Goal: Ask a question

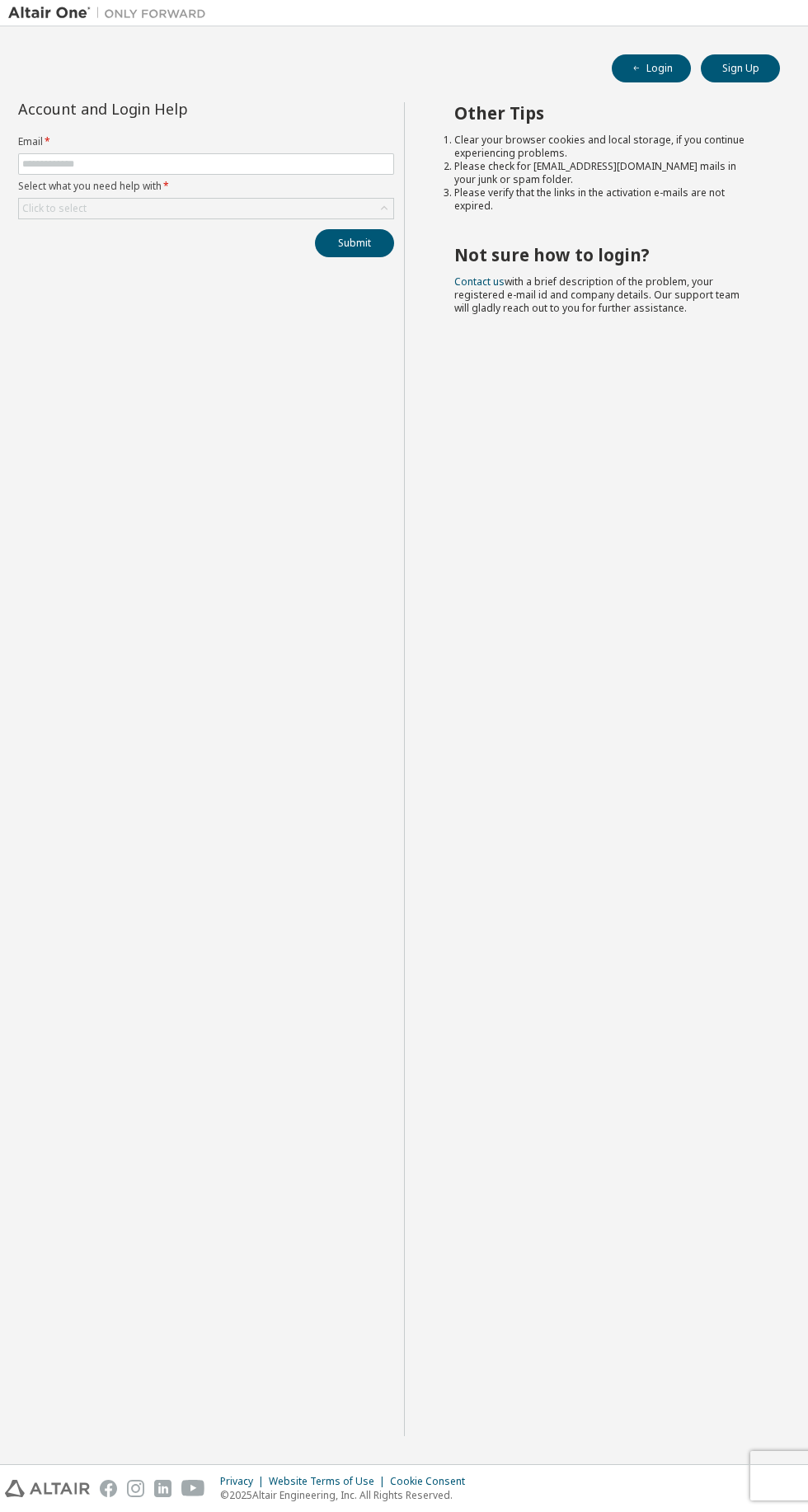
click at [263, 186] on label "Select what you need help with *" at bounding box center [206, 186] width 376 height 14
click at [277, 146] on label "Email *" at bounding box center [206, 142] width 376 height 14
click at [267, 164] on input "text" at bounding box center [206, 164] width 368 height 14
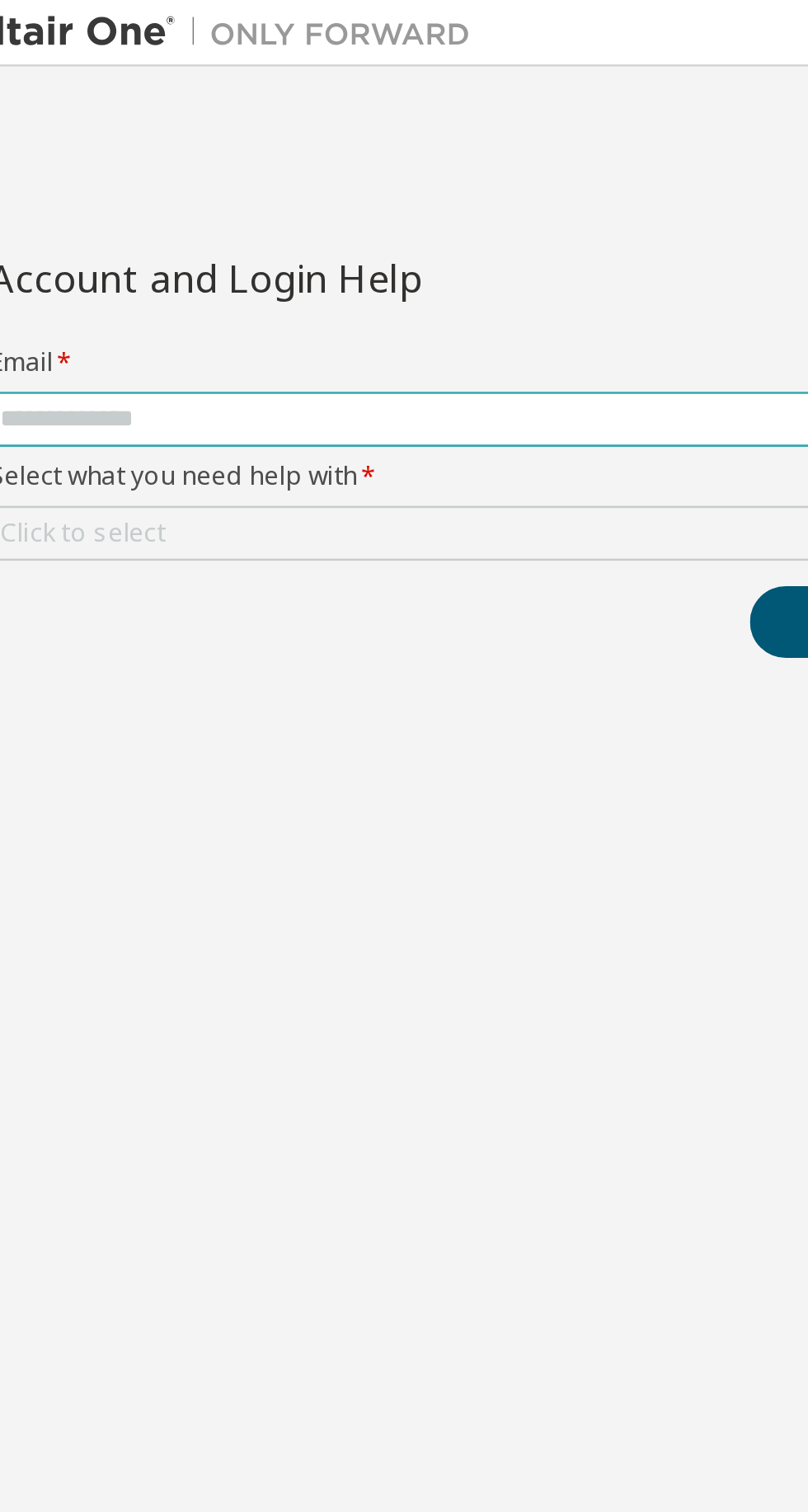
type input "**********"
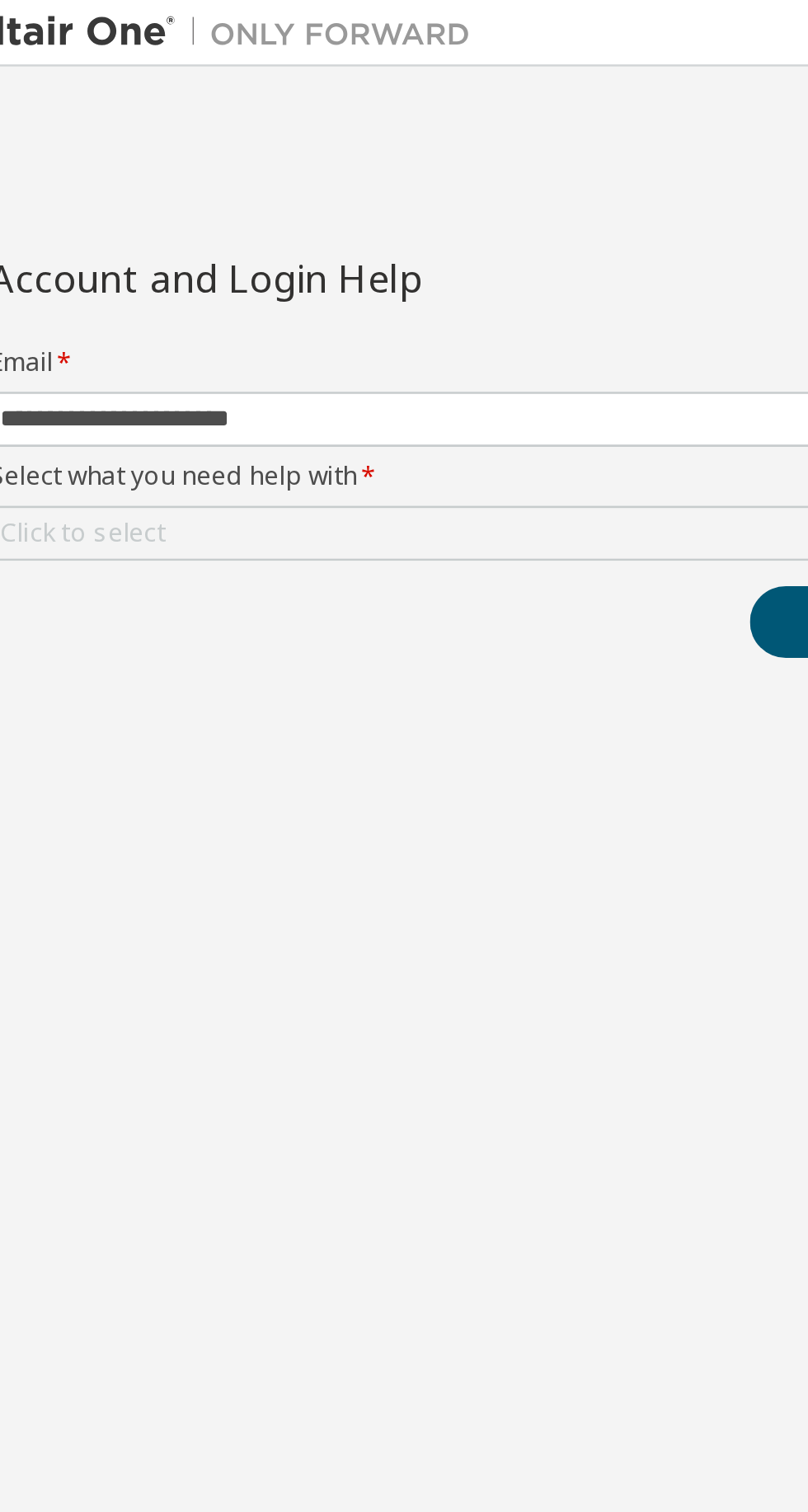
click at [72, 200] on div "Click to select" at bounding box center [54, 208] width 69 height 19
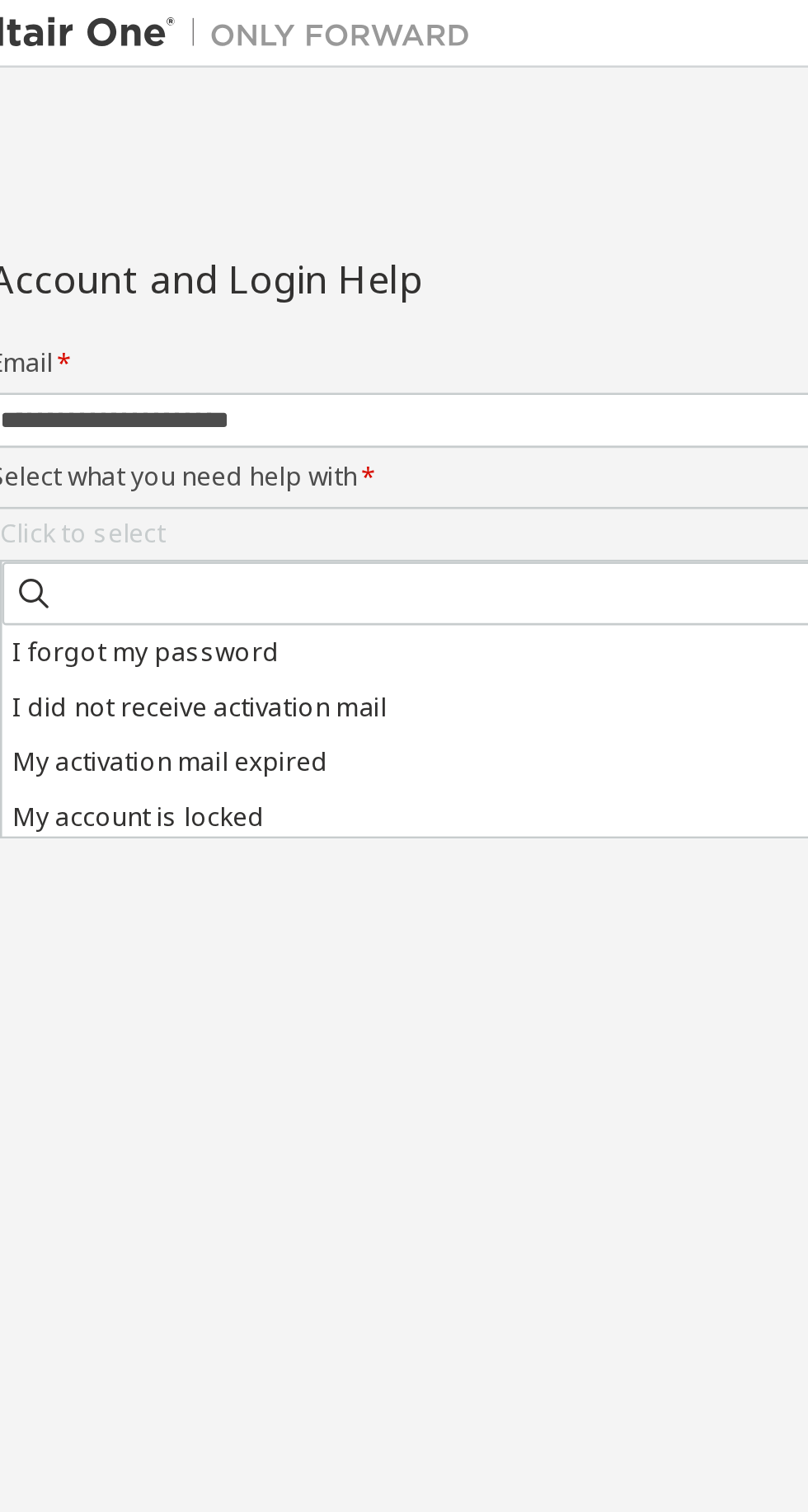
click at [114, 253] on li "I forgot my password" at bounding box center [209, 255] width 371 height 21
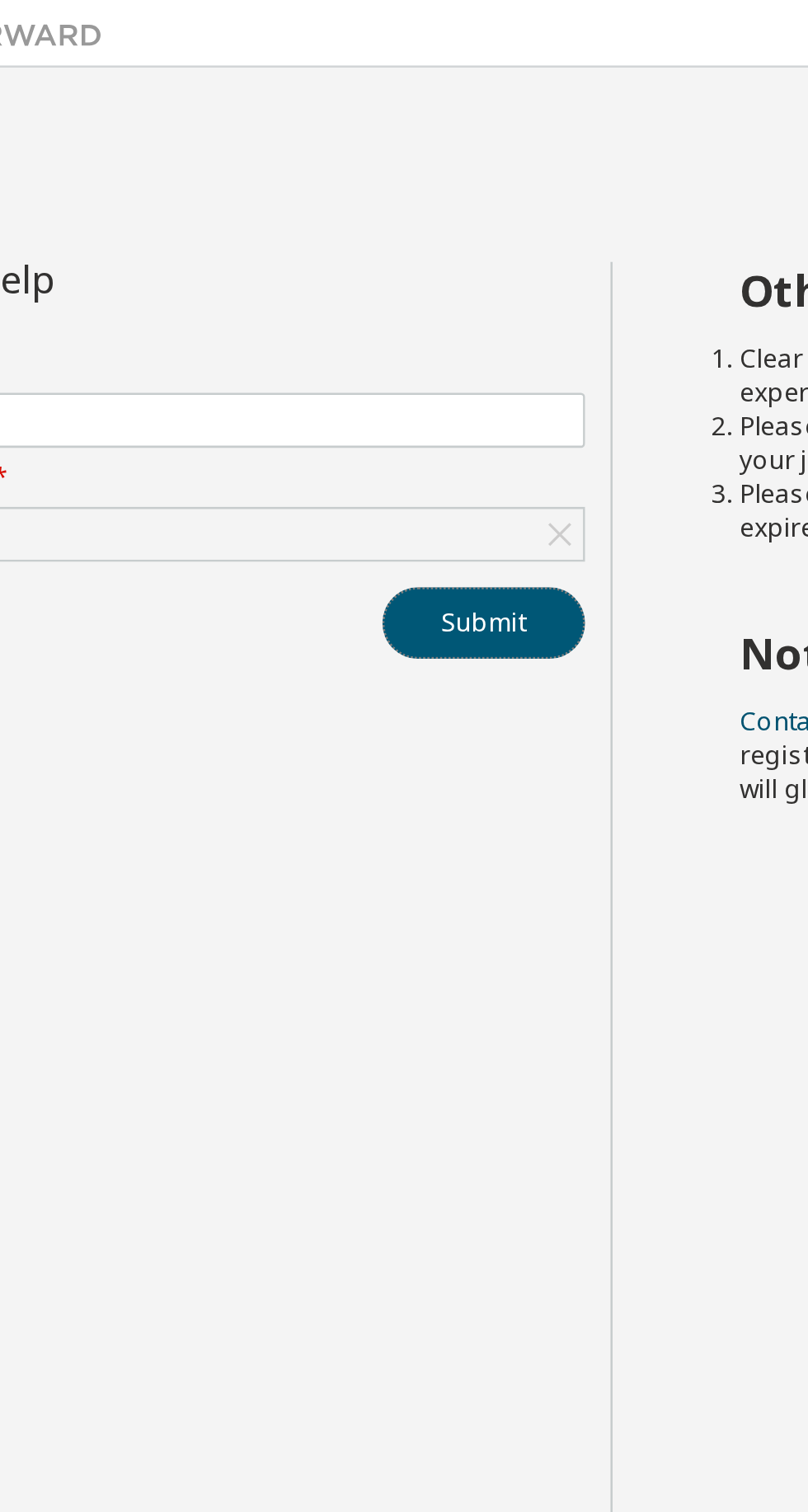
click at [364, 248] on button "Submit" at bounding box center [354, 243] width 79 height 28
